Goal: Task Accomplishment & Management: Manage account settings

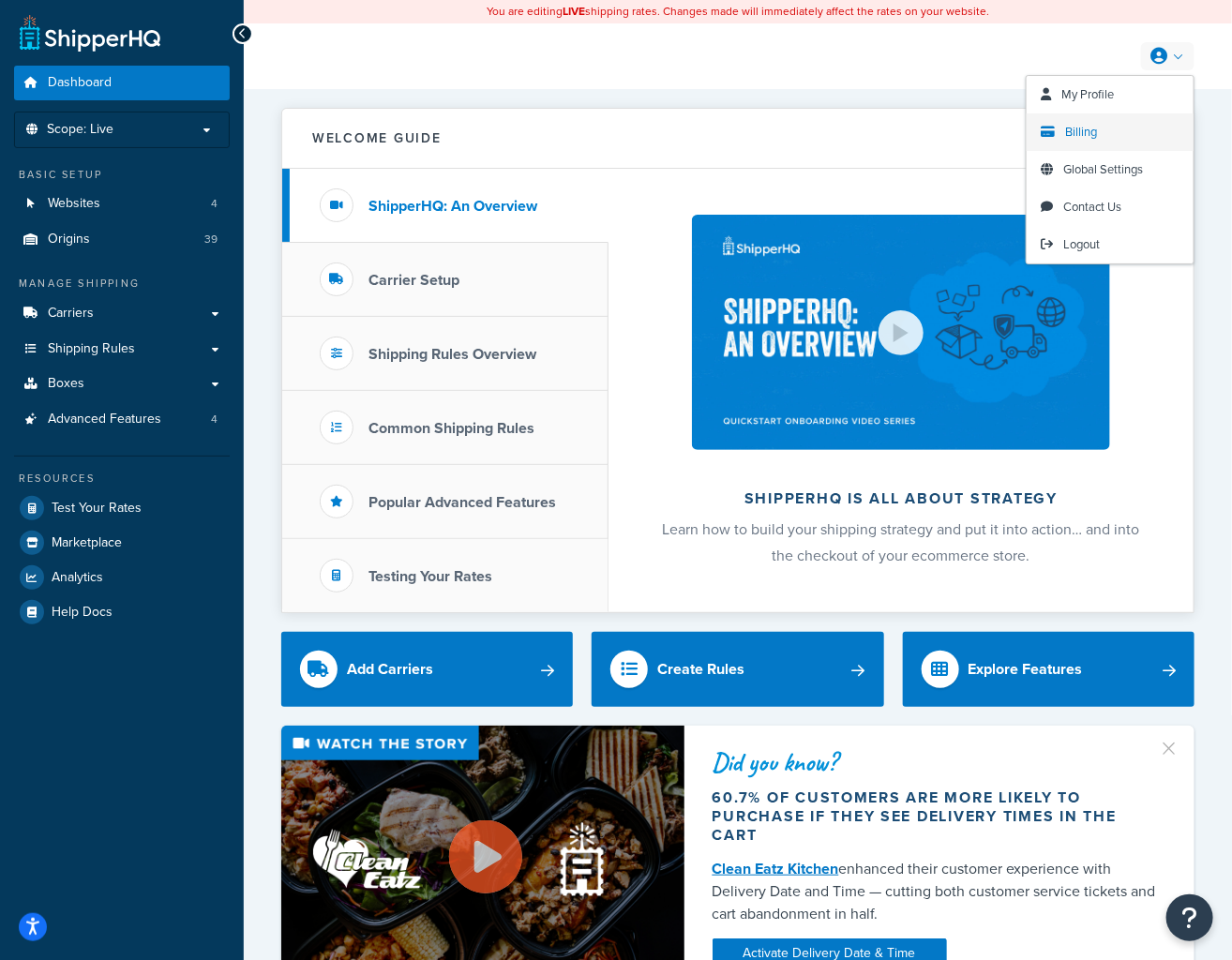
click at [1095, 134] on span "Billing" at bounding box center [1080, 131] width 32 height 18
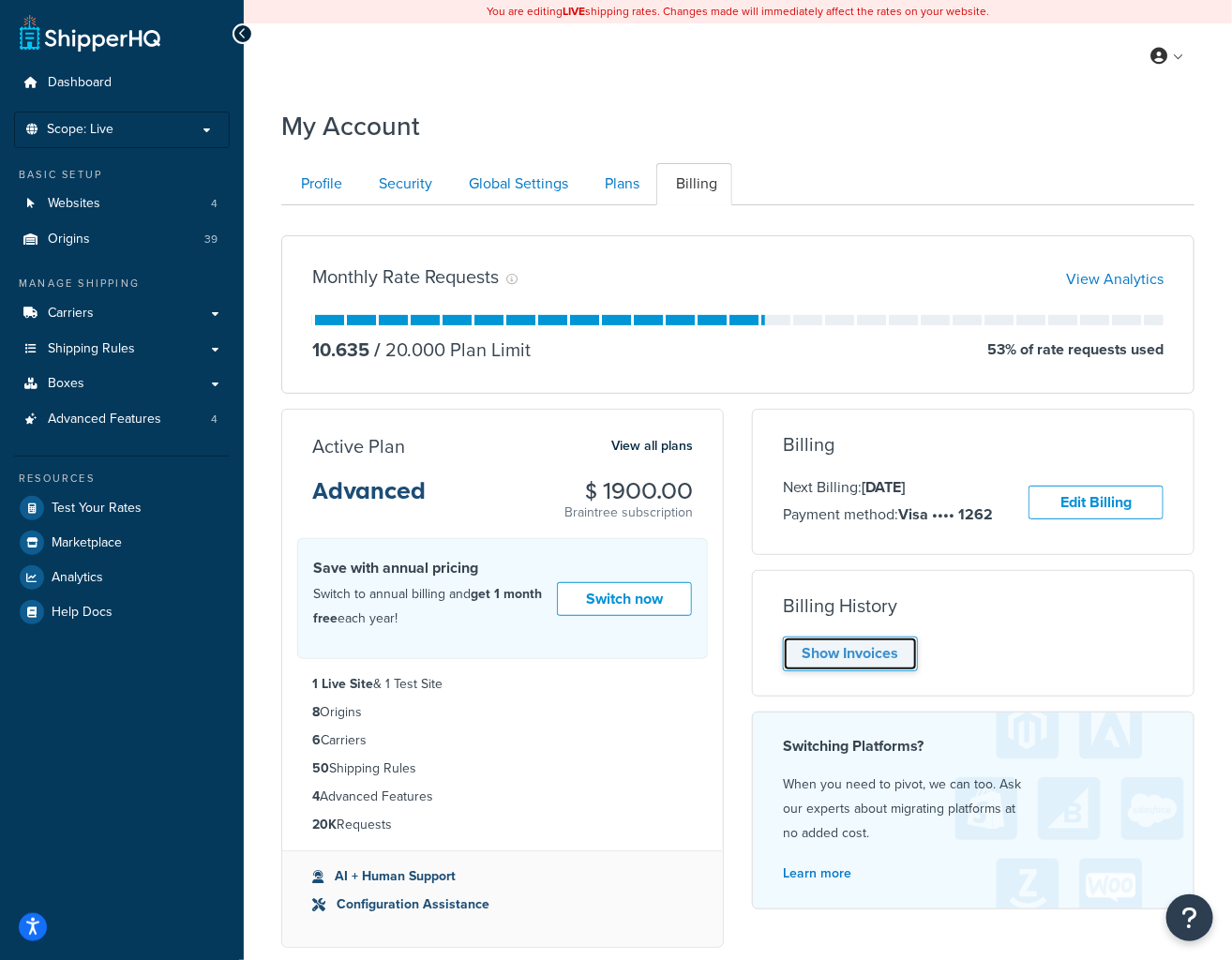
click at [843, 663] on link "Show Invoices" at bounding box center [850, 654] width 135 height 35
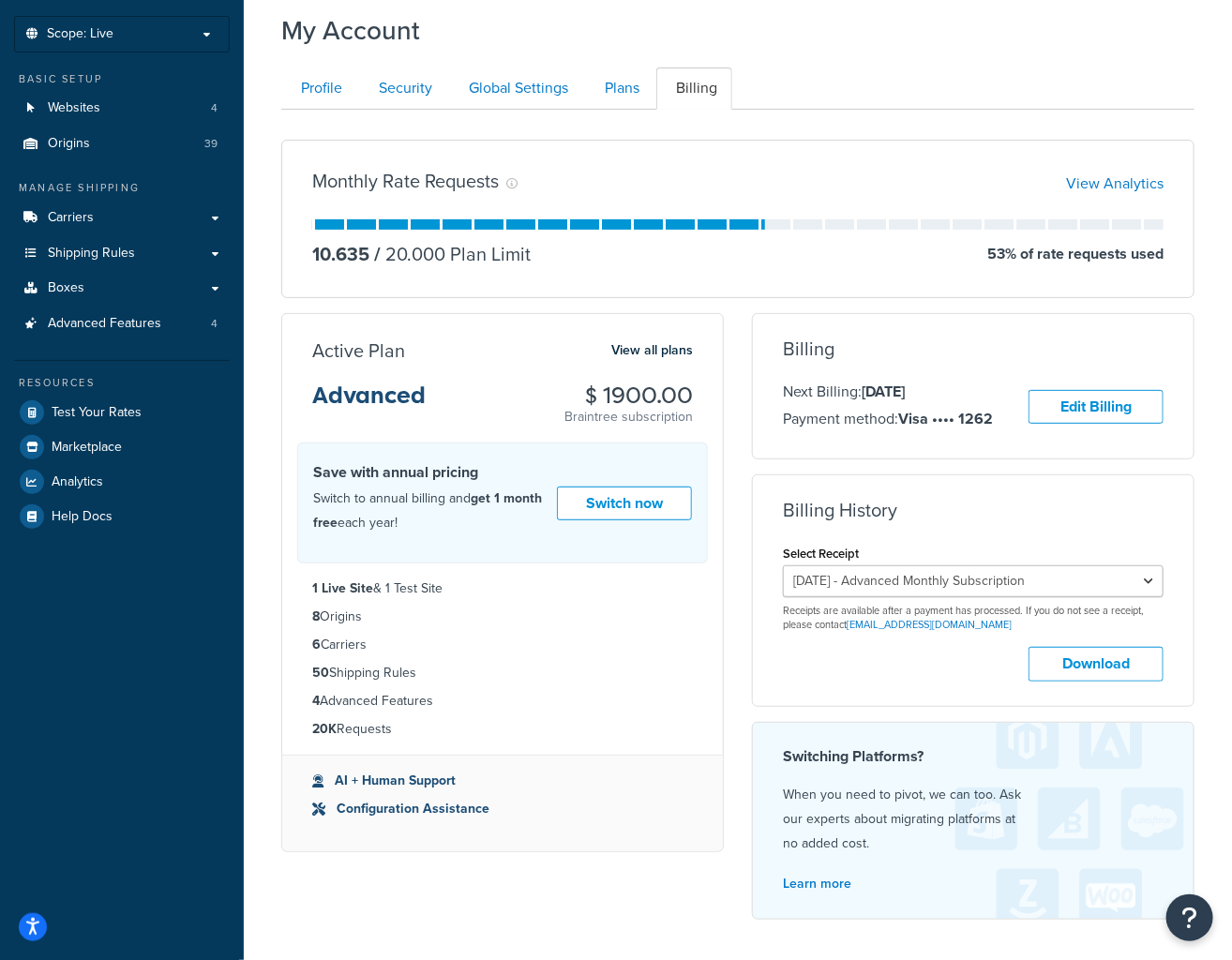
scroll to position [96, 0]
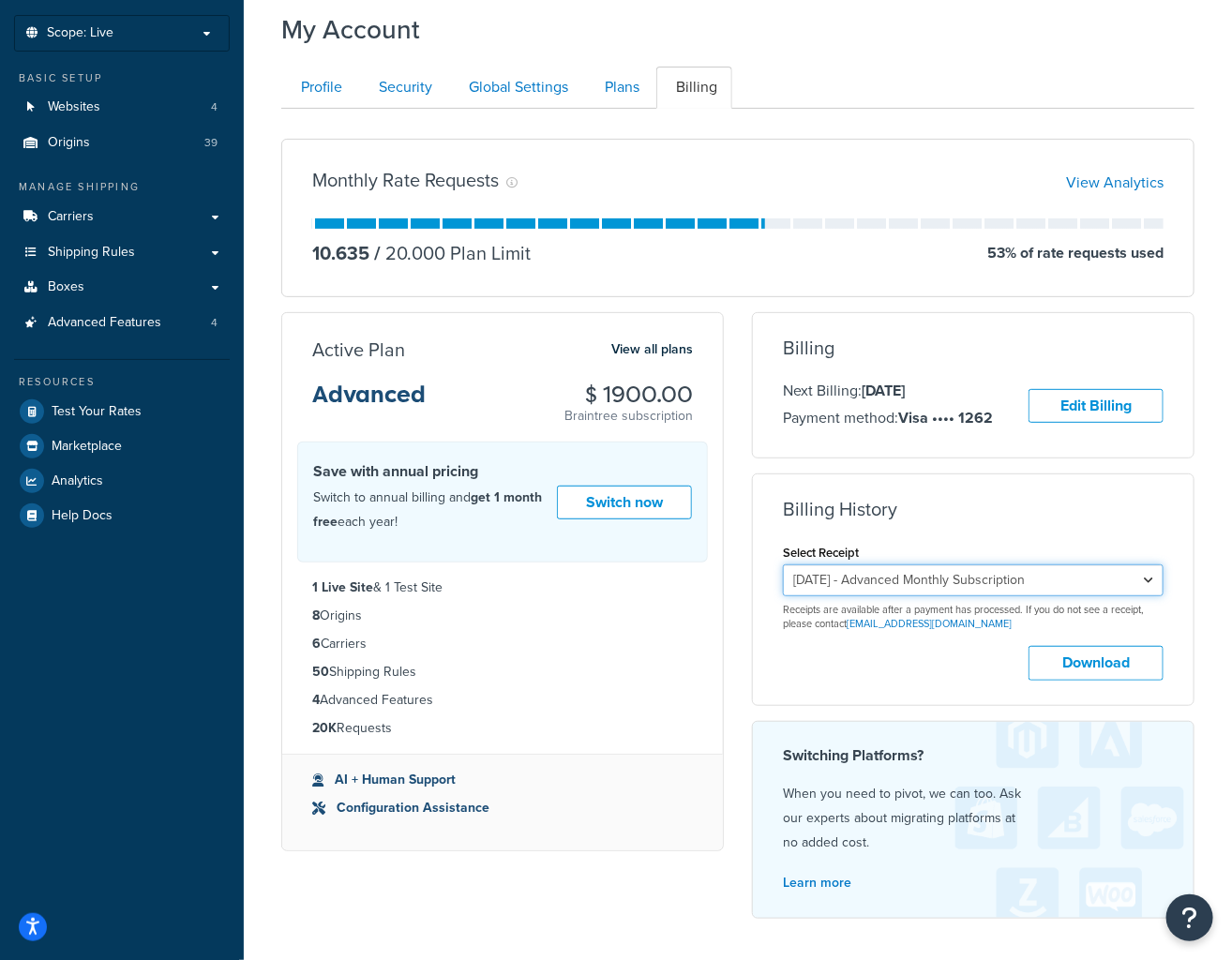
click at [1059, 569] on select "October 7, 2025 - Advanced Monthly Subscription September 23, 2025 - Enterprise…" at bounding box center [973, 579] width 381 height 32
select select "raxkg3ff"
click at [783, 565] on select "October 7, 2025 - Advanced Monthly Subscription September 23, 2025 - Enterprise…" at bounding box center [973, 579] width 381 height 32
click at [985, 587] on select "October 7, 2025 - Advanced Monthly Subscription September 23, 2025 - Enterprise…" at bounding box center [973, 579] width 381 height 32
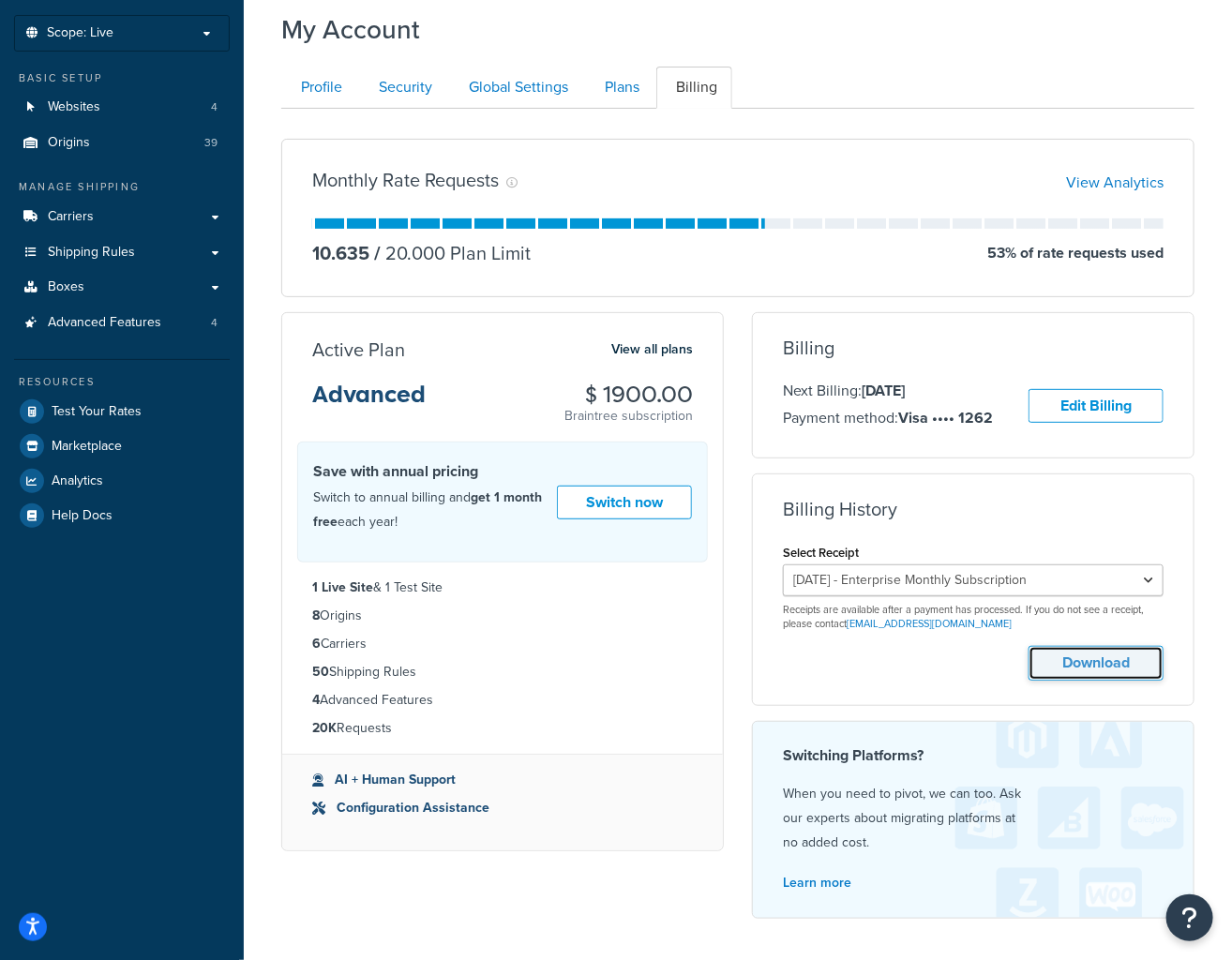
click at [1094, 664] on button "Download" at bounding box center [1096, 663] width 135 height 35
